Goal: Use online tool/utility: Use online tool/utility

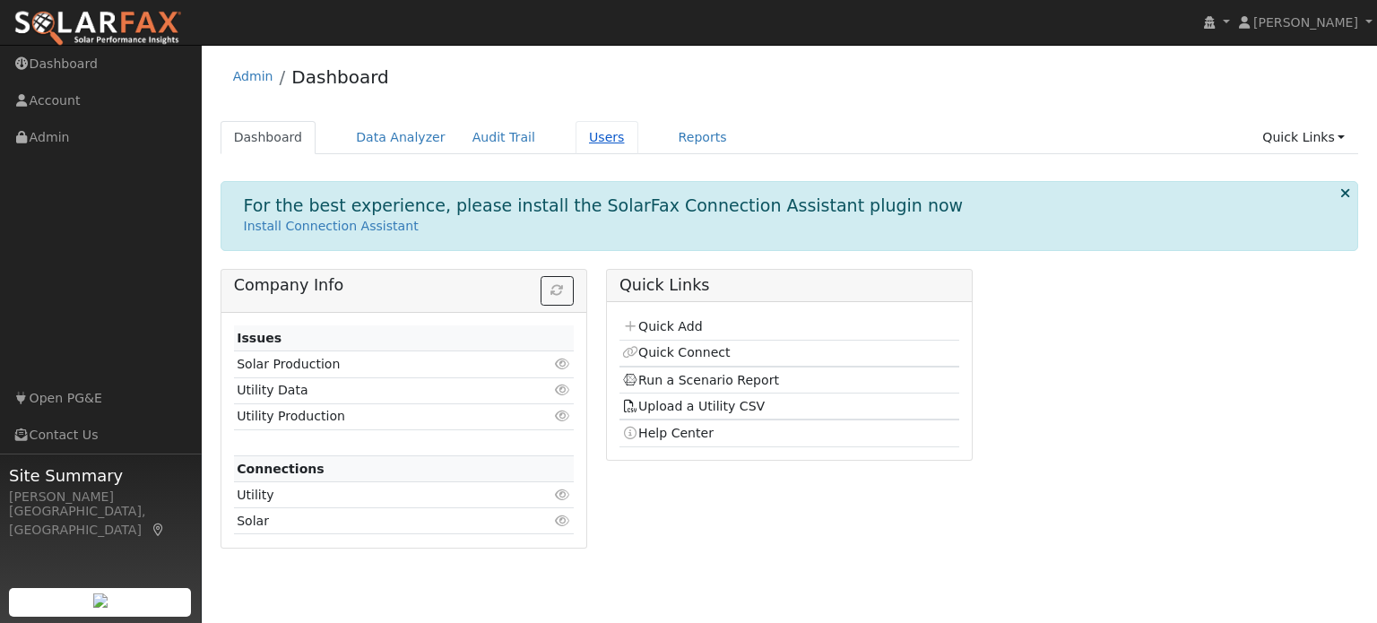
click at [576, 141] on link "Users" at bounding box center [607, 137] width 63 height 33
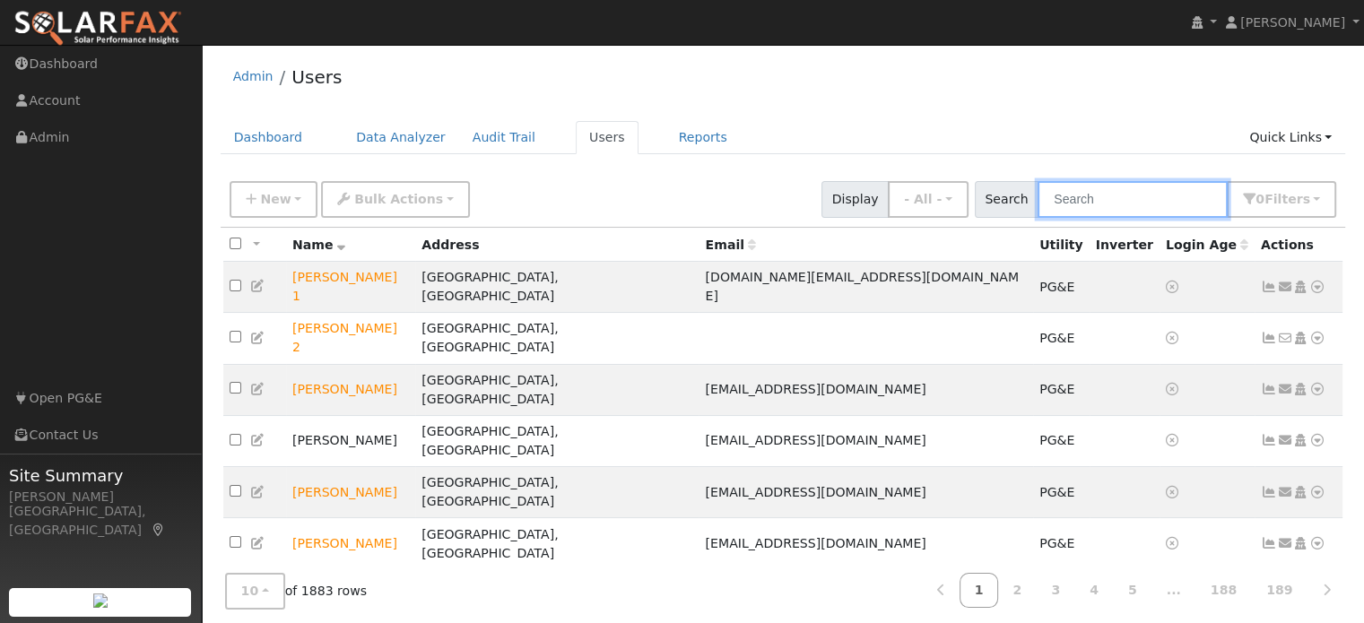
click at [1151, 203] on input "text" at bounding box center [1132, 199] width 190 height 37
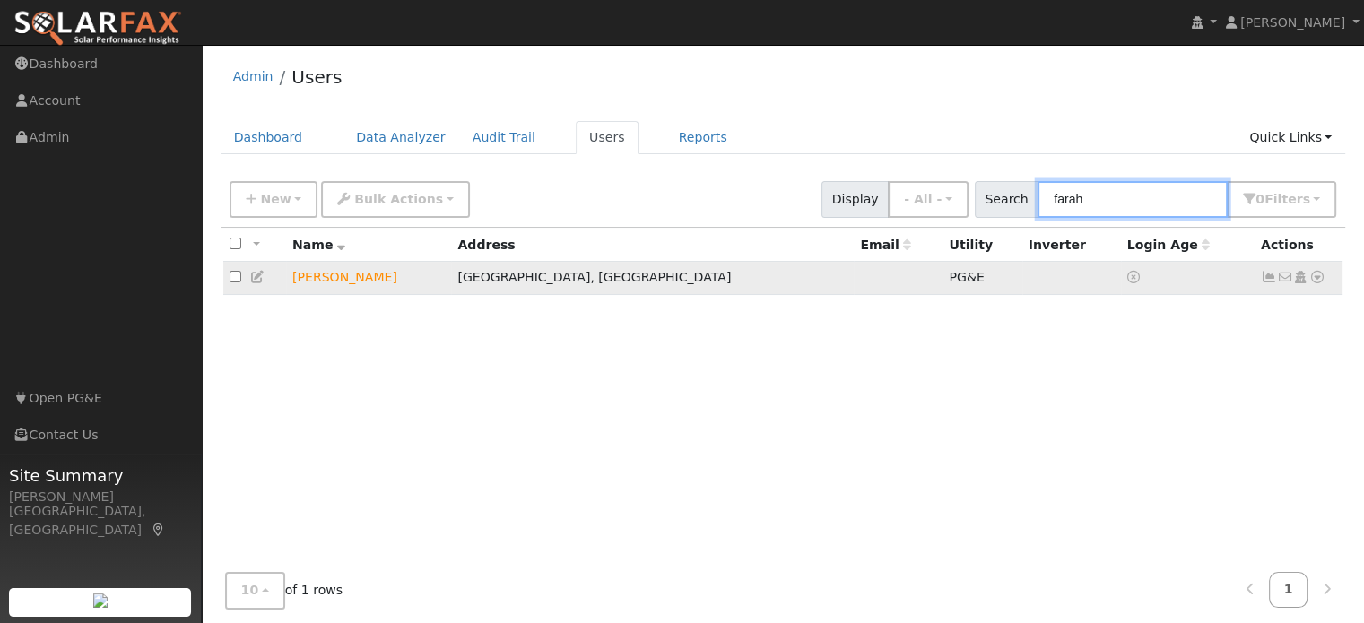
type input "farah"
click at [1317, 278] on icon at bounding box center [1317, 277] width 16 height 13
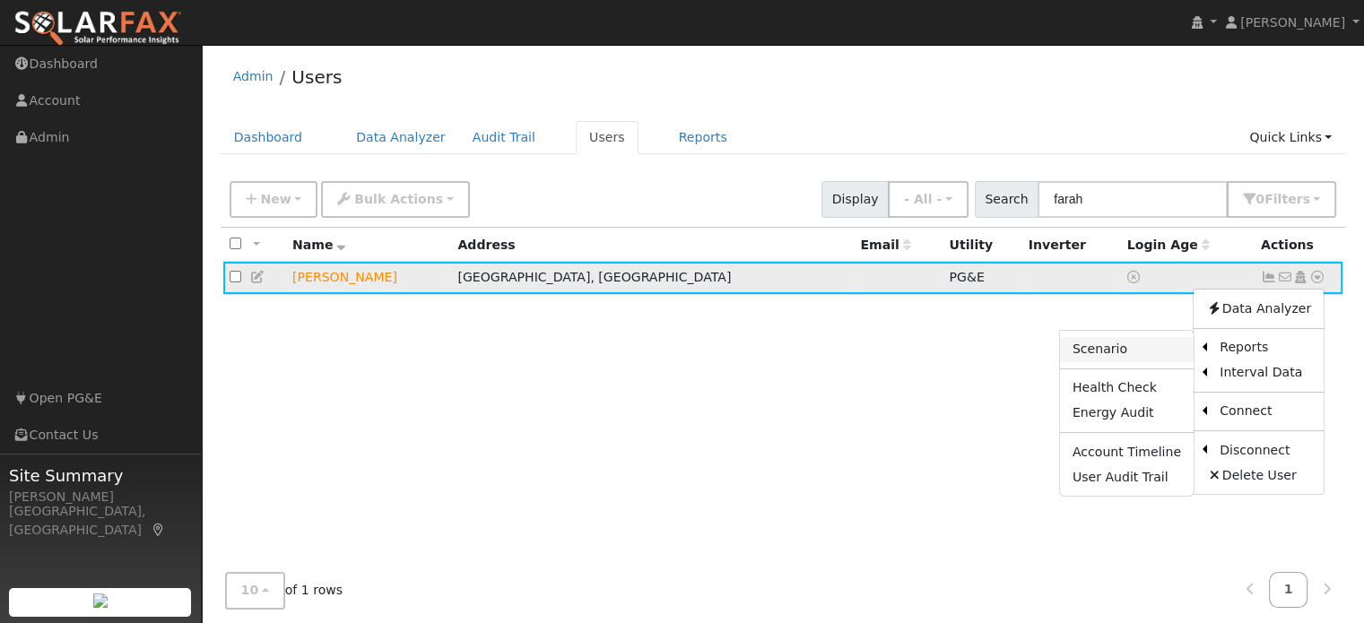
click at [1103, 356] on link "Scenario" at bounding box center [1127, 349] width 134 height 25
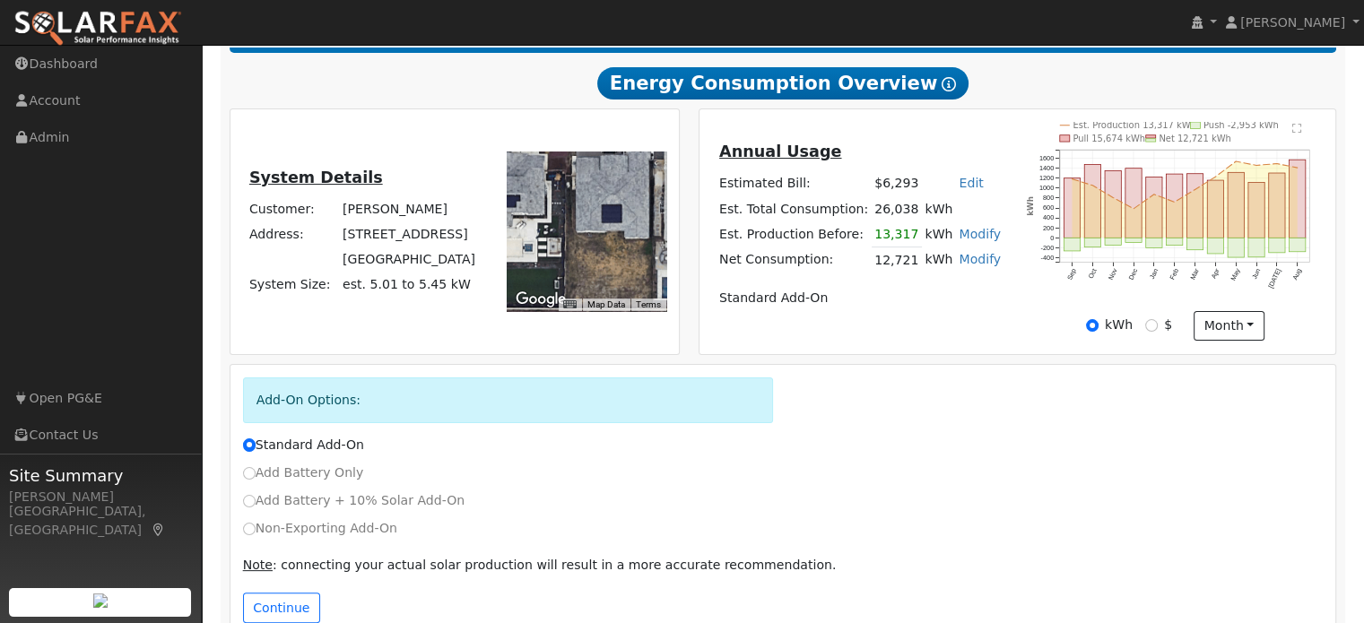
scroll to position [338, 0]
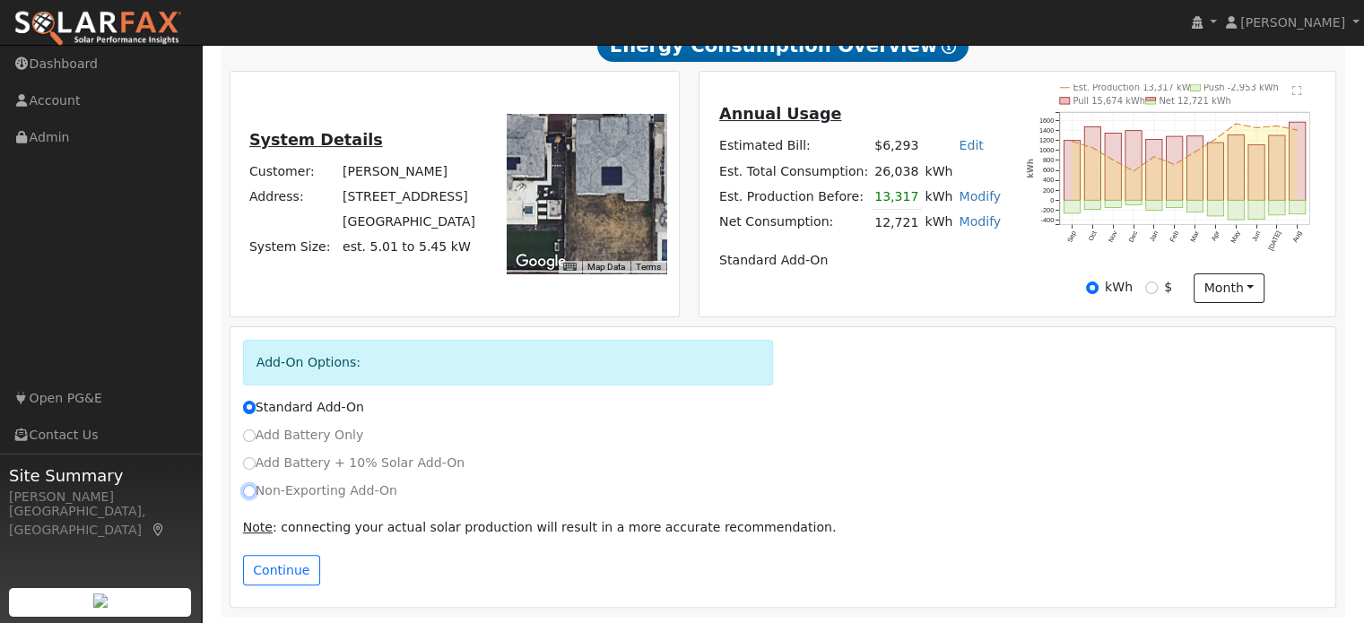
click at [247, 490] on input "Non-Exporting Add-On" at bounding box center [249, 491] width 13 height 13
radio input "true"
radio input "false"
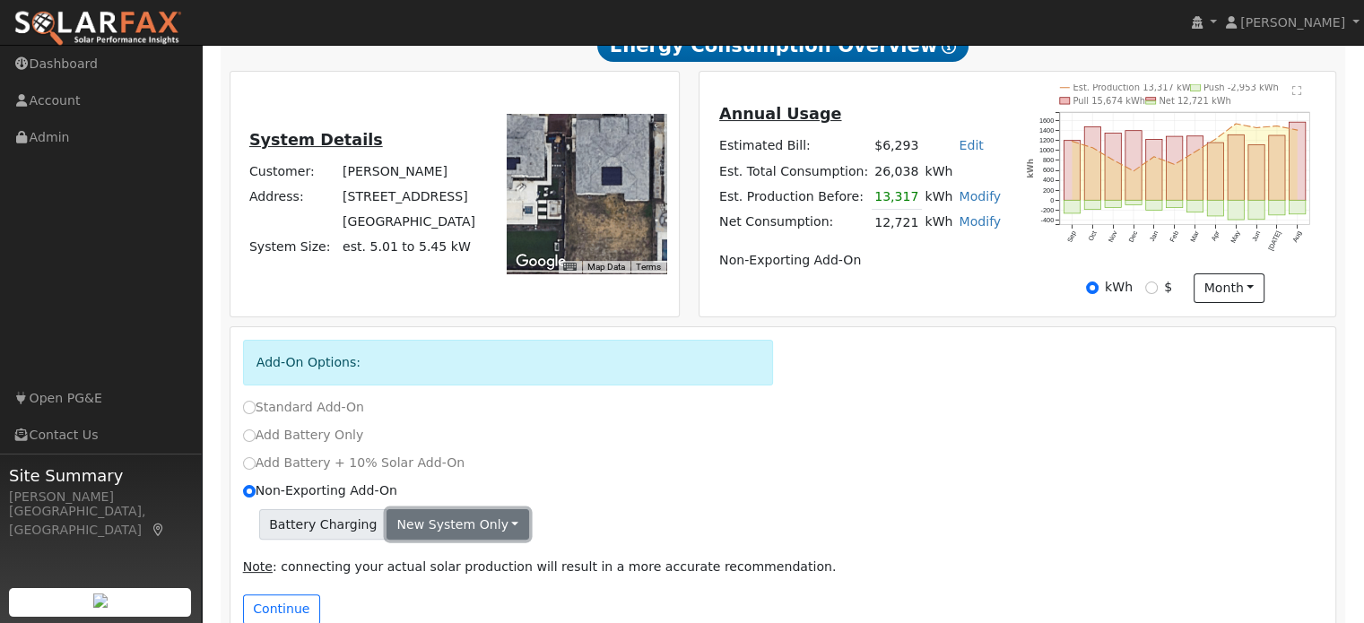
click at [473, 524] on button "New system only" at bounding box center [457, 524] width 143 height 30
click at [589, 450] on div "Add-On Options: Standard Add-On Add Battery Only Add Battery + 10% Solar Add-On…" at bounding box center [782, 486] width 1105 height 319
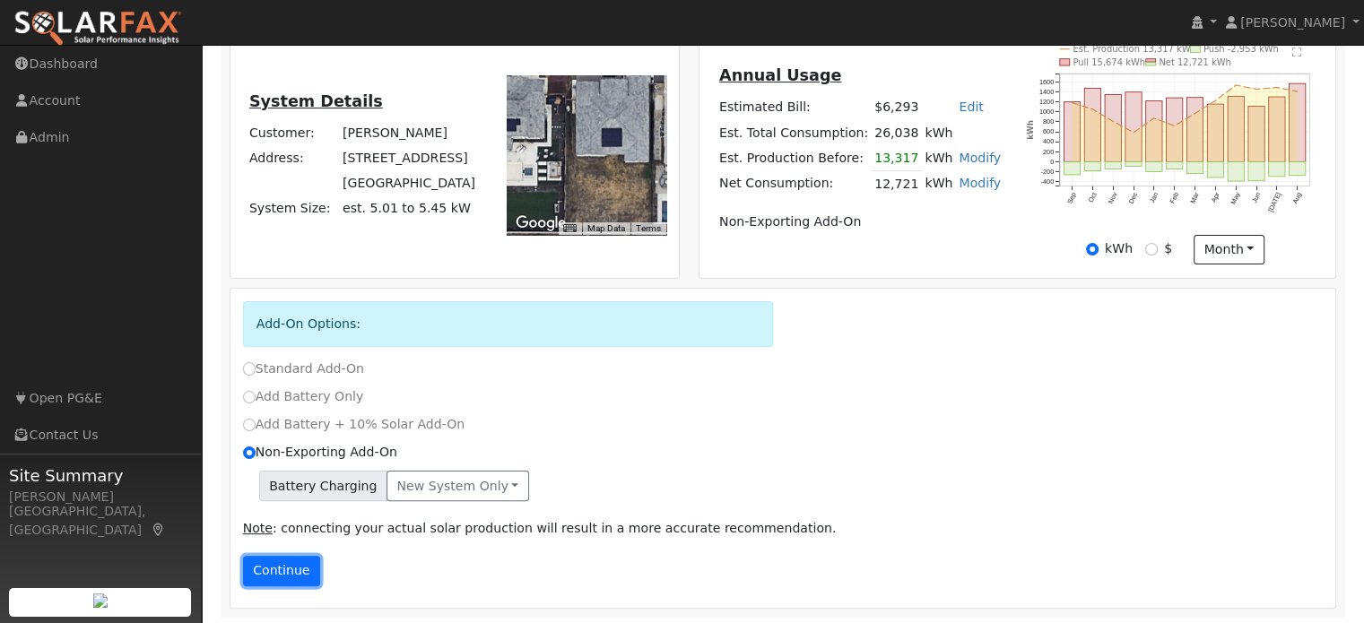
click at [287, 578] on button "Continue" at bounding box center [281, 571] width 77 height 30
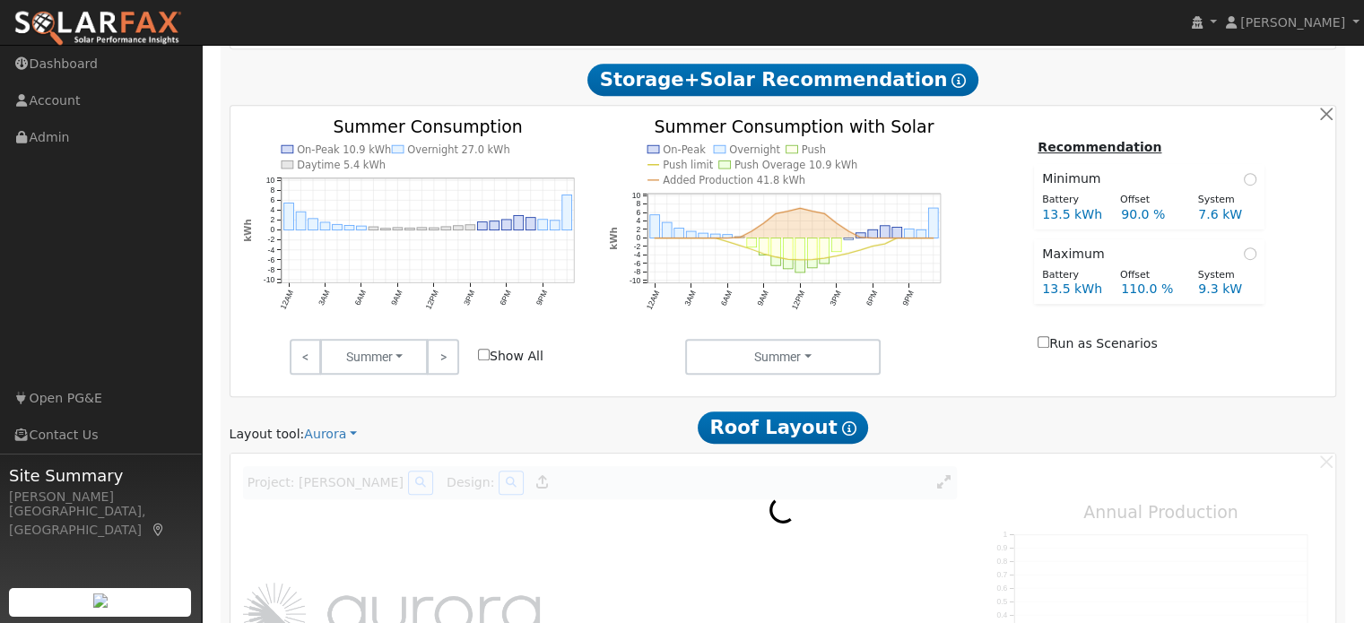
scroll to position [857, 0]
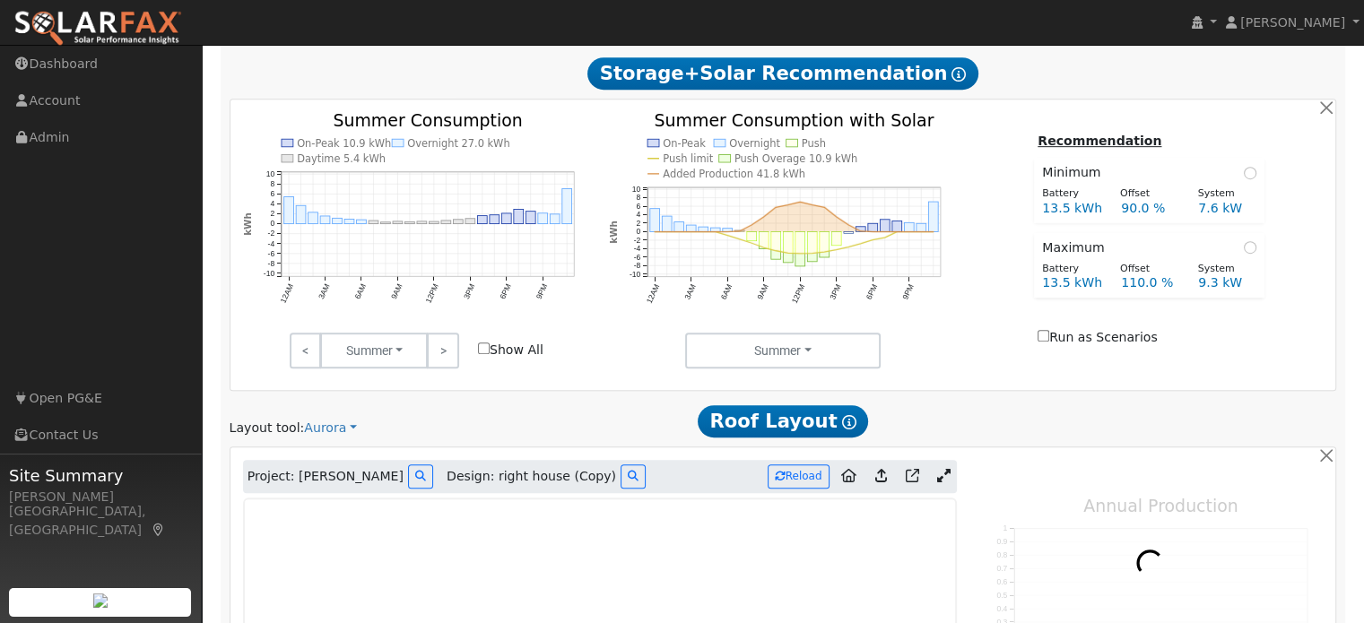
type input "9045"
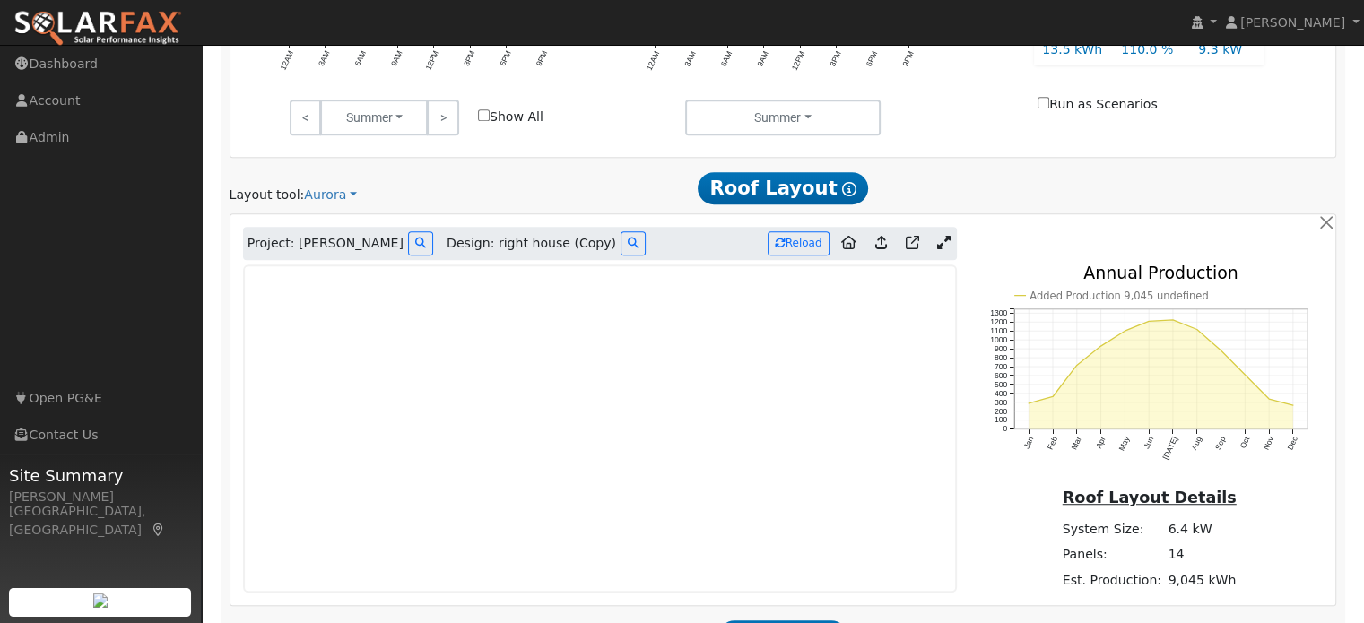
scroll to position [1126, 0]
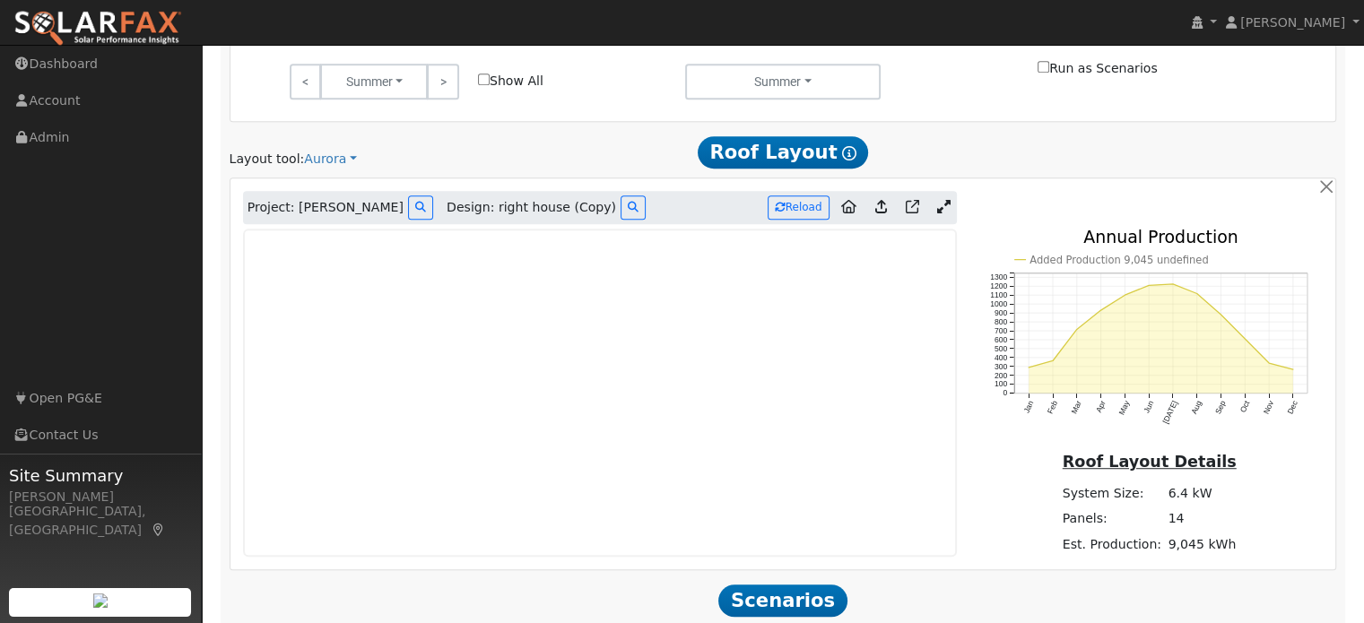
click at [941, 203] on icon at bounding box center [943, 206] width 13 height 13
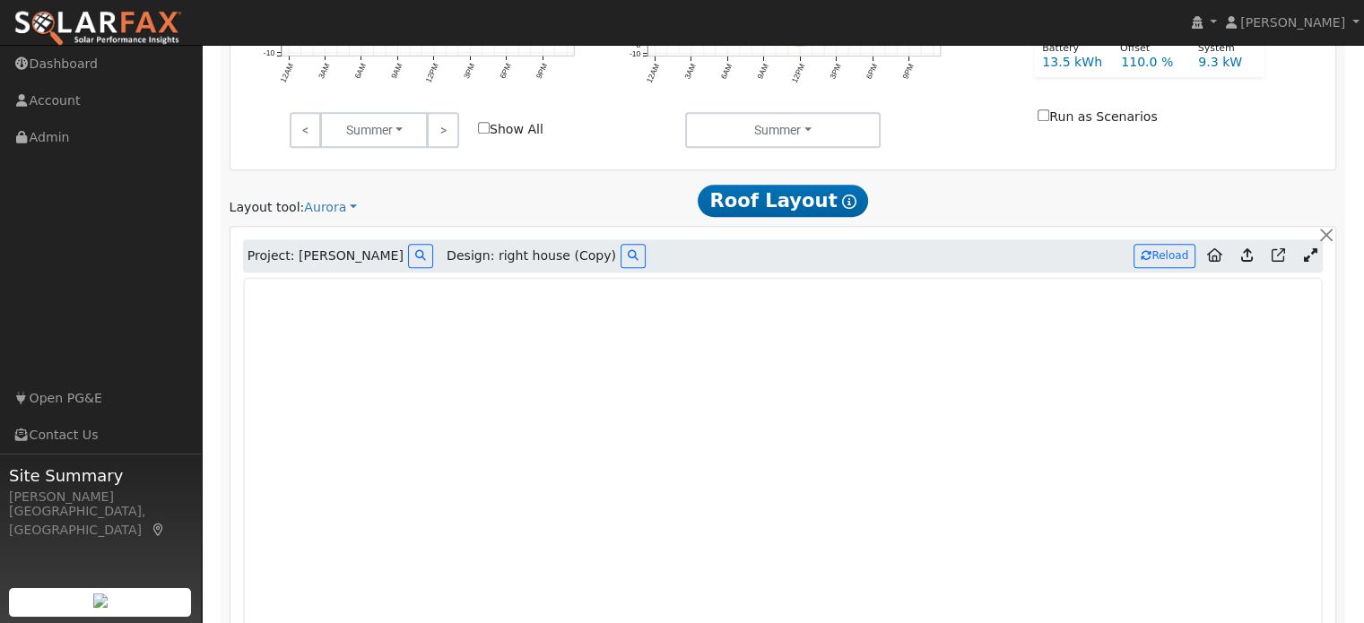
scroll to position [1029, 0]
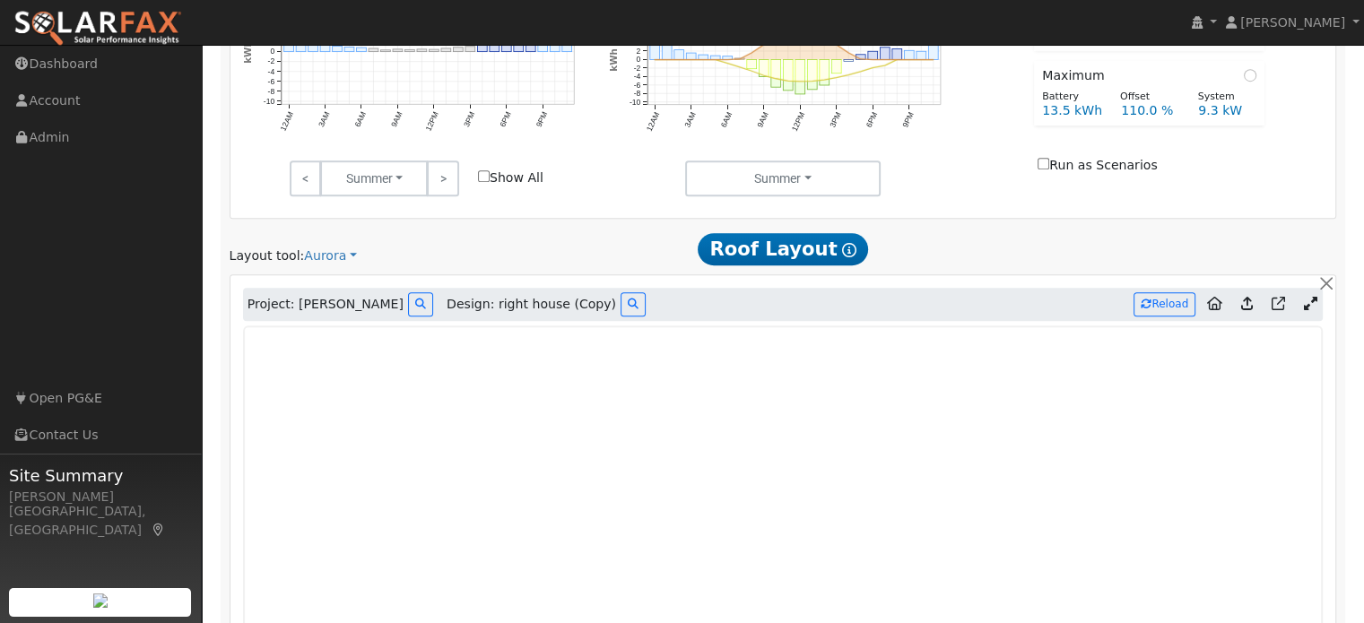
click at [1308, 301] on icon at bounding box center [1309, 303] width 13 height 13
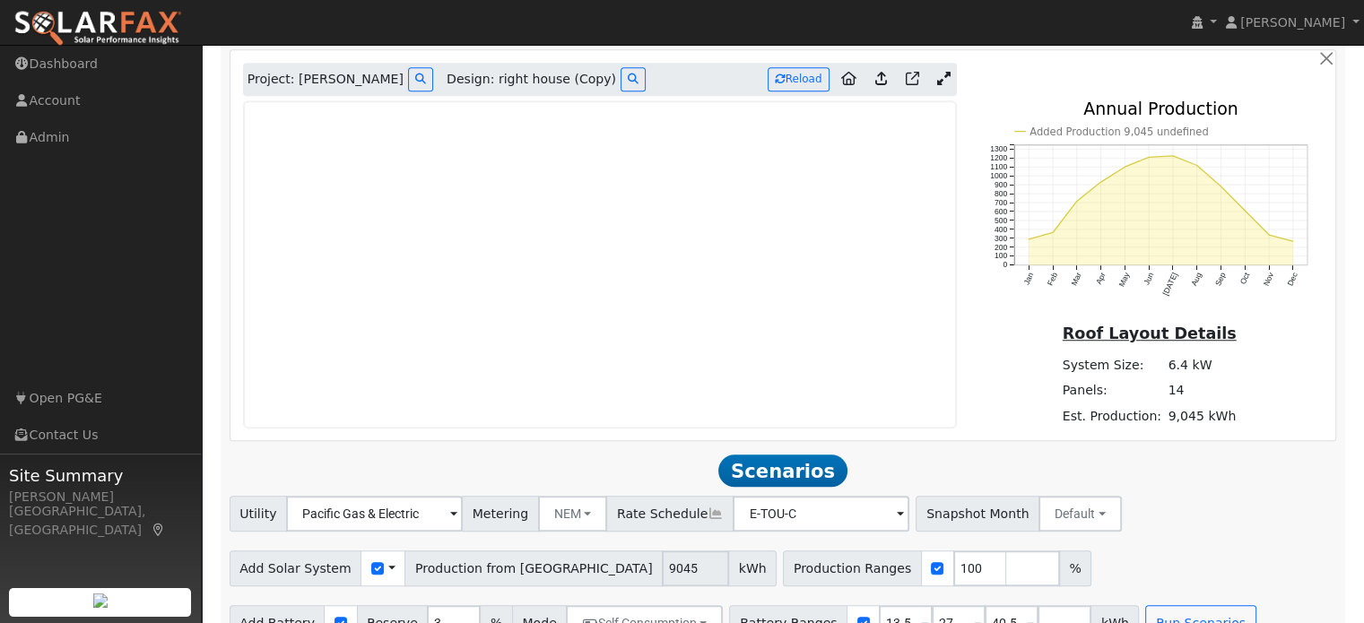
scroll to position [1290, 0]
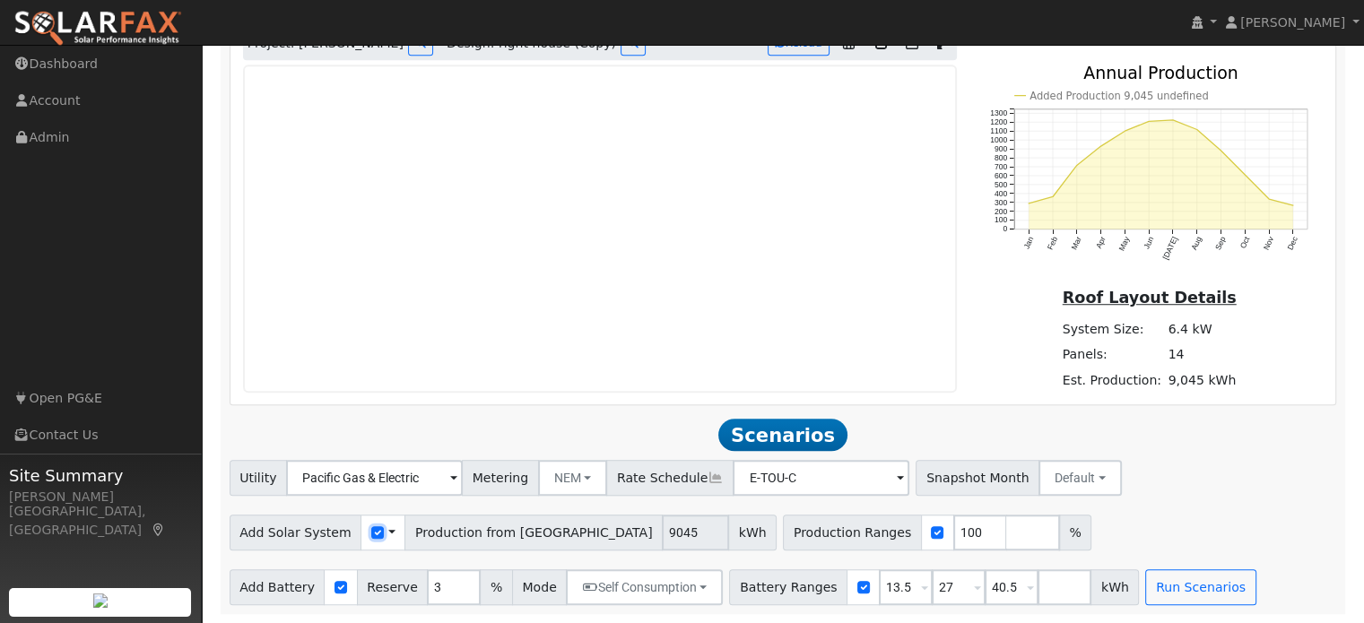
click at [371, 533] on input "checkbox" at bounding box center [377, 532] width 13 height 13
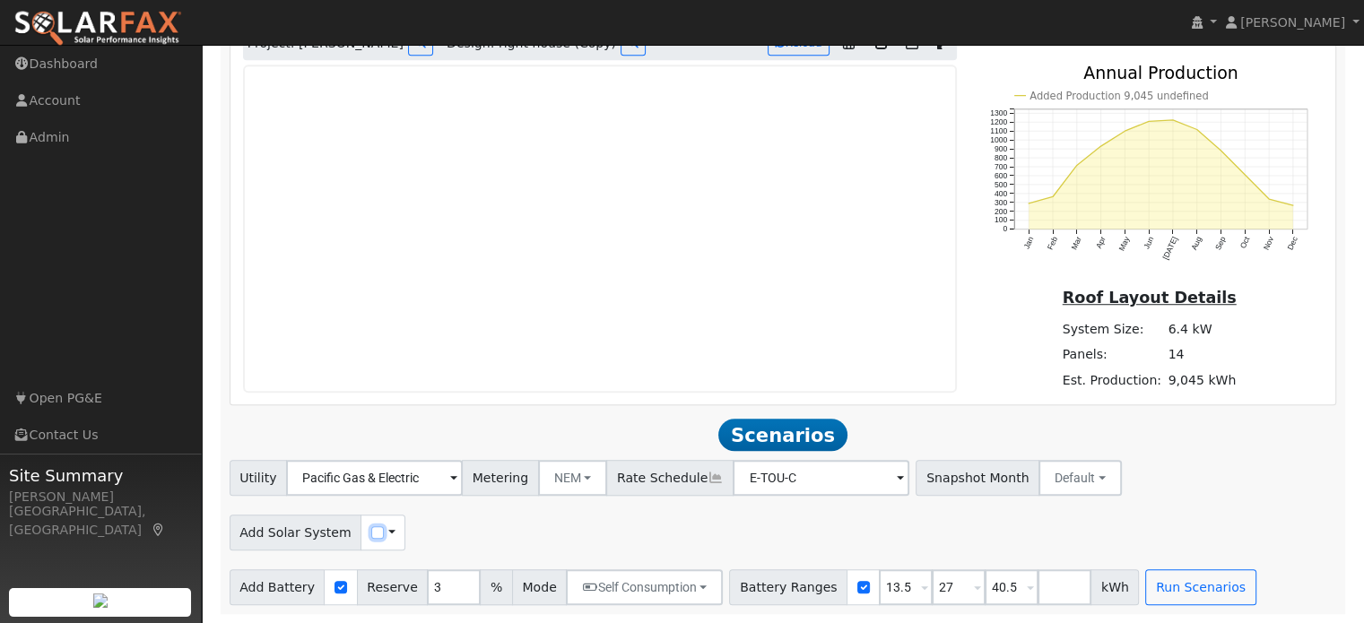
click at [371, 533] on input "checkbox" at bounding box center [377, 532] width 13 height 13
checkbox input "true"
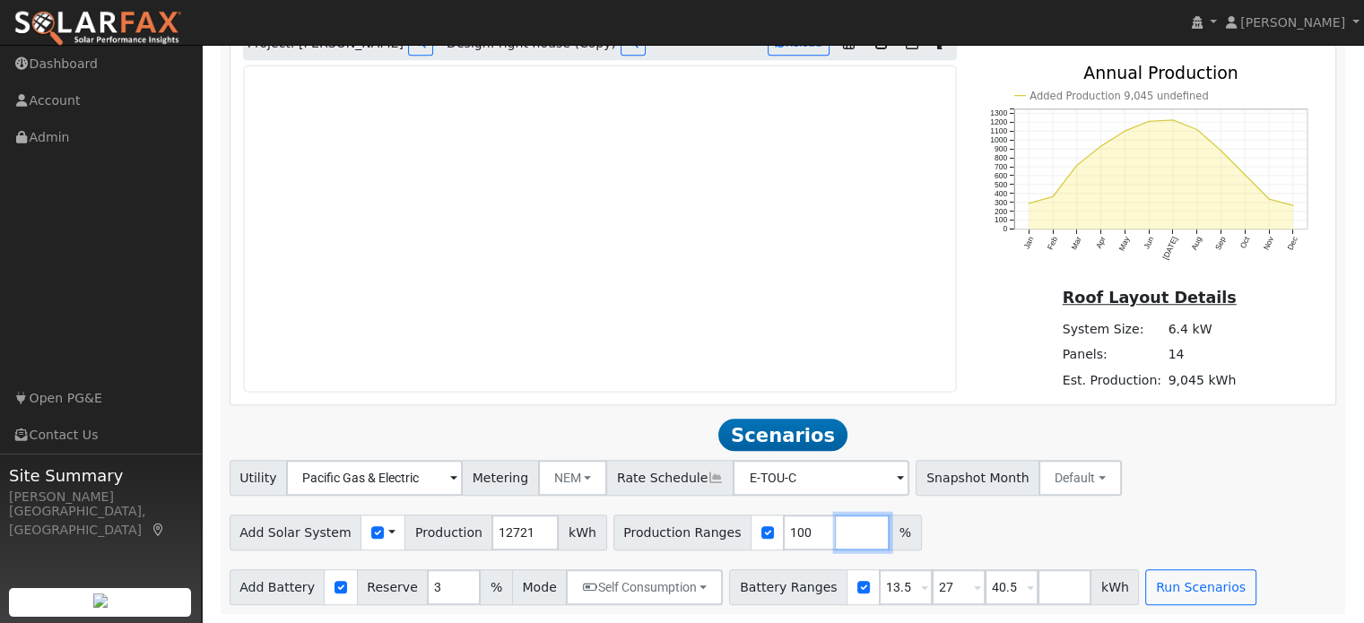
click at [835, 535] on input "number" at bounding box center [862, 533] width 54 height 36
type input "71"
type input "100"
click at [1035, 538] on div "Add Solar System Use CSV Data Production 12721 kWh Production Ranges 71 100 %" at bounding box center [782, 529] width 1113 height 42
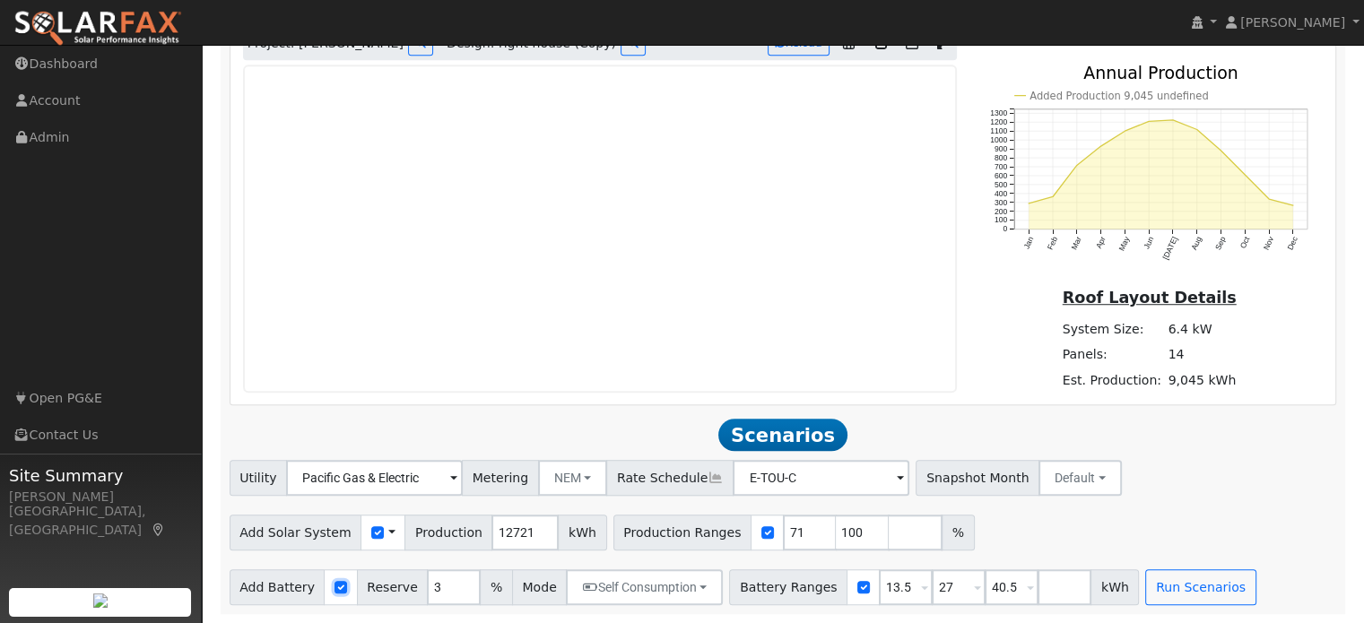
click at [334, 587] on input "checkbox" at bounding box center [340, 587] width 13 height 13
checkbox input "false"
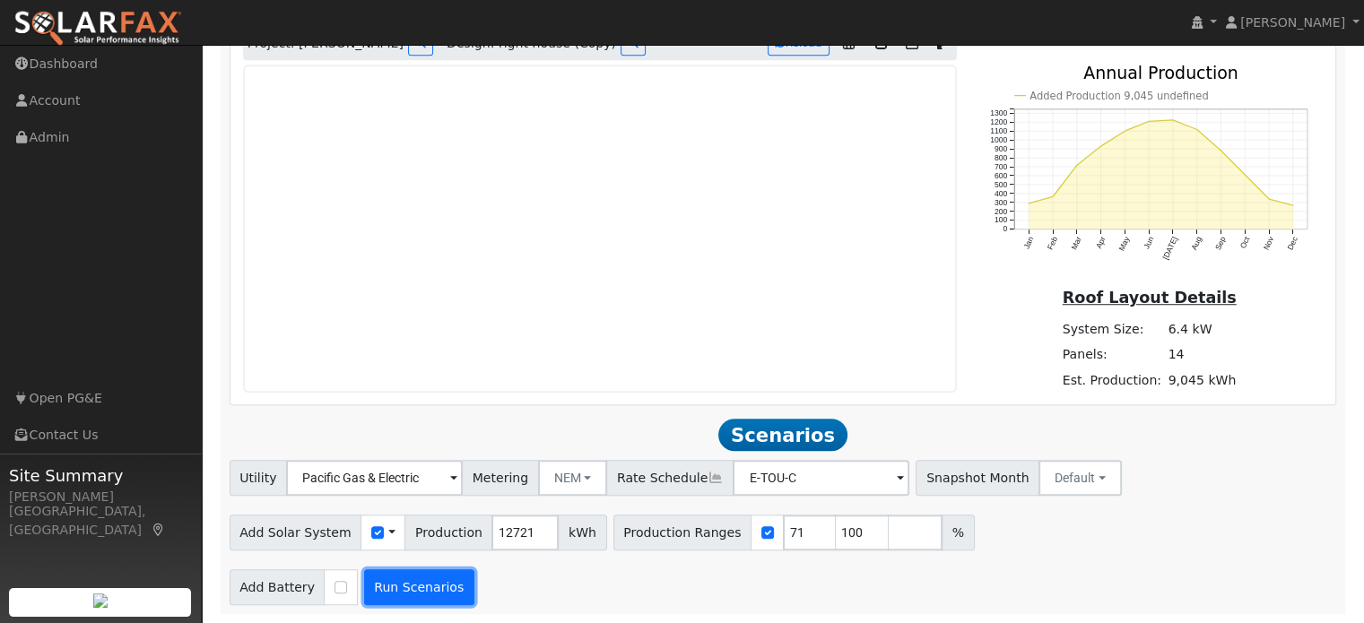
click at [412, 600] on button "Run Scenarios" at bounding box center [419, 587] width 110 height 36
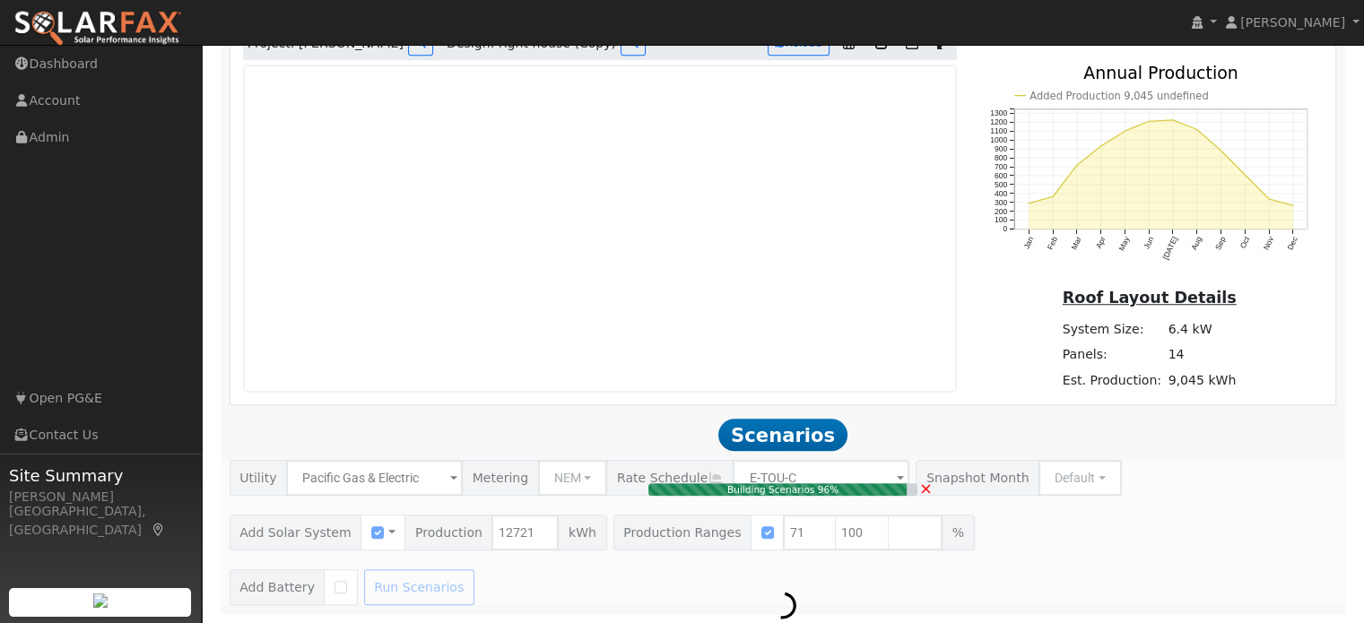
type input "6.0"
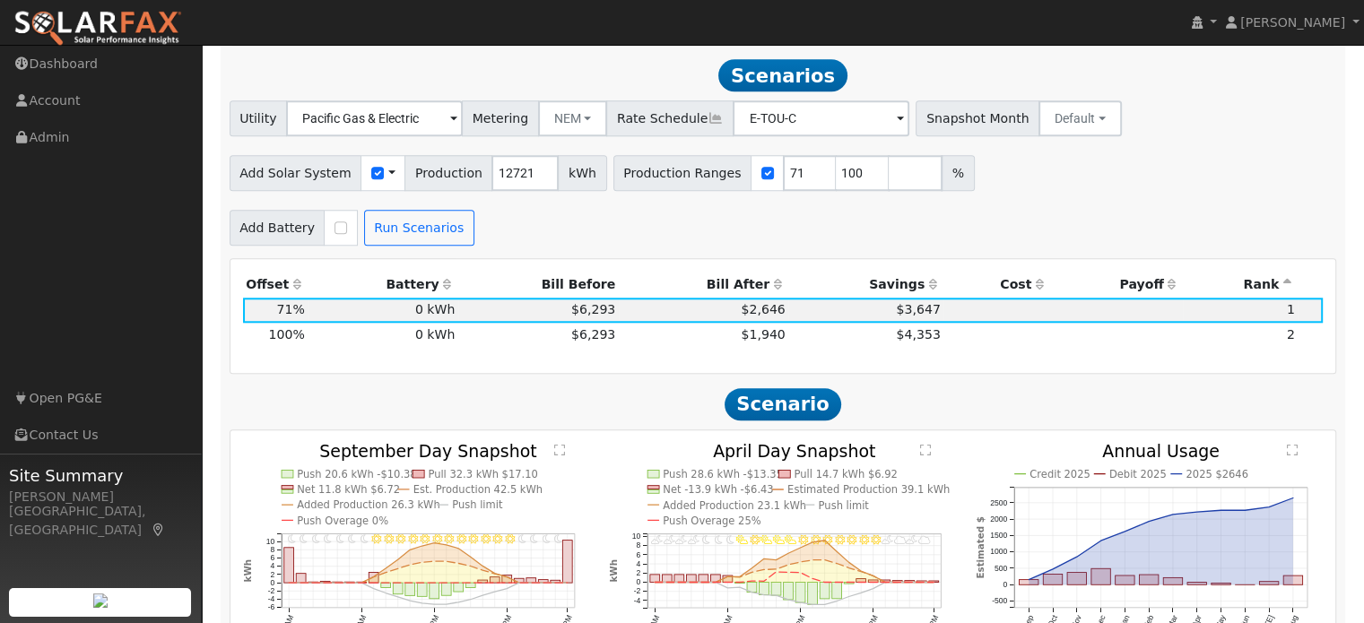
scroll to position [1653, 0]
